Goal: Check status: Check status

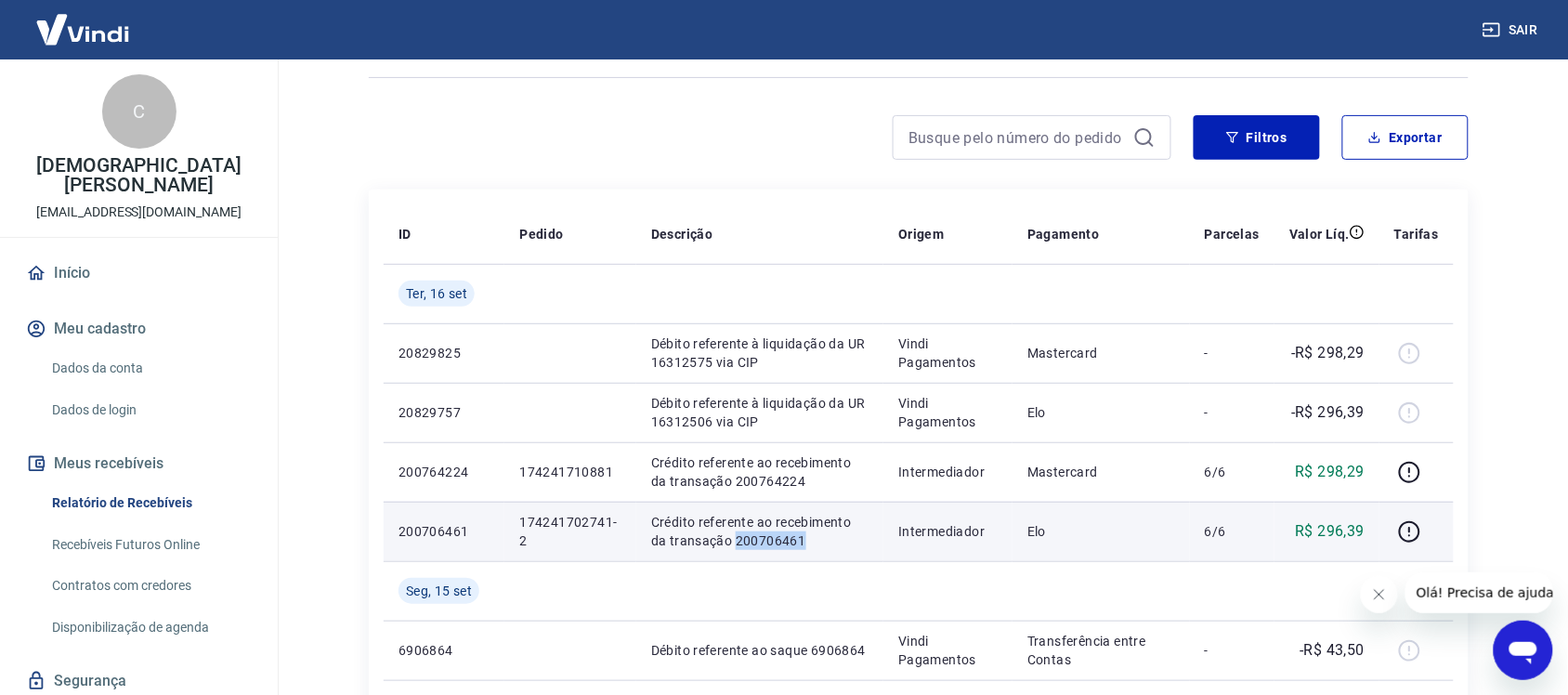
drag, startPoint x: 716, startPoint y: 541, endPoint x: 795, endPoint y: 540, distance: 79.0
click at [795, 540] on p "Crédito referente ao recebimento da transação 200706461" at bounding box center [759, 531] width 217 height 38
copy p "200706461"
